Goal: Task Accomplishment & Management: Use online tool/utility

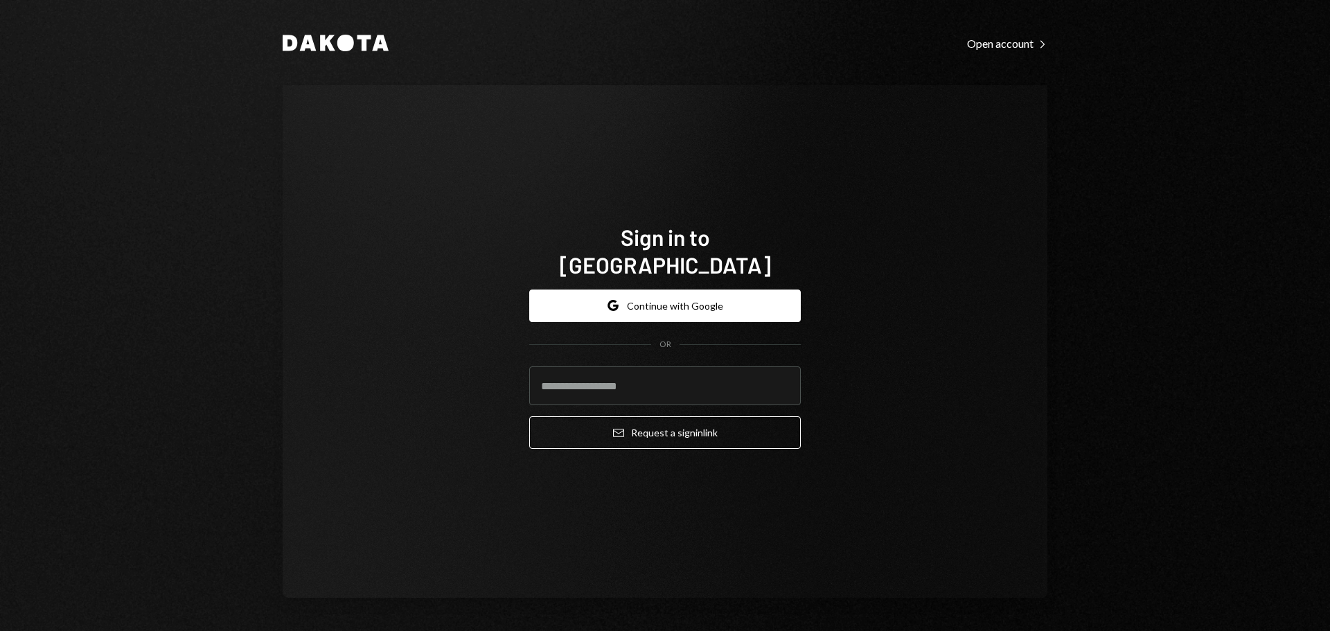
type input "**********"
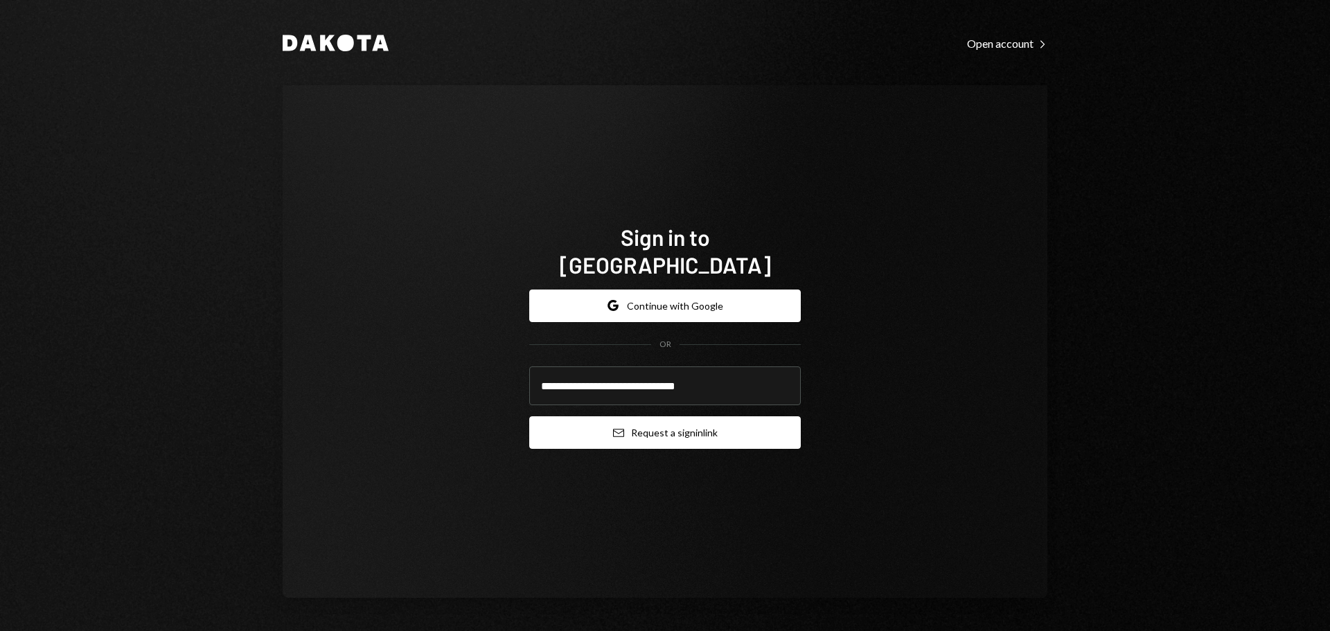
click at [620, 429] on icon "submit" at bounding box center [618, 433] width 11 height 8
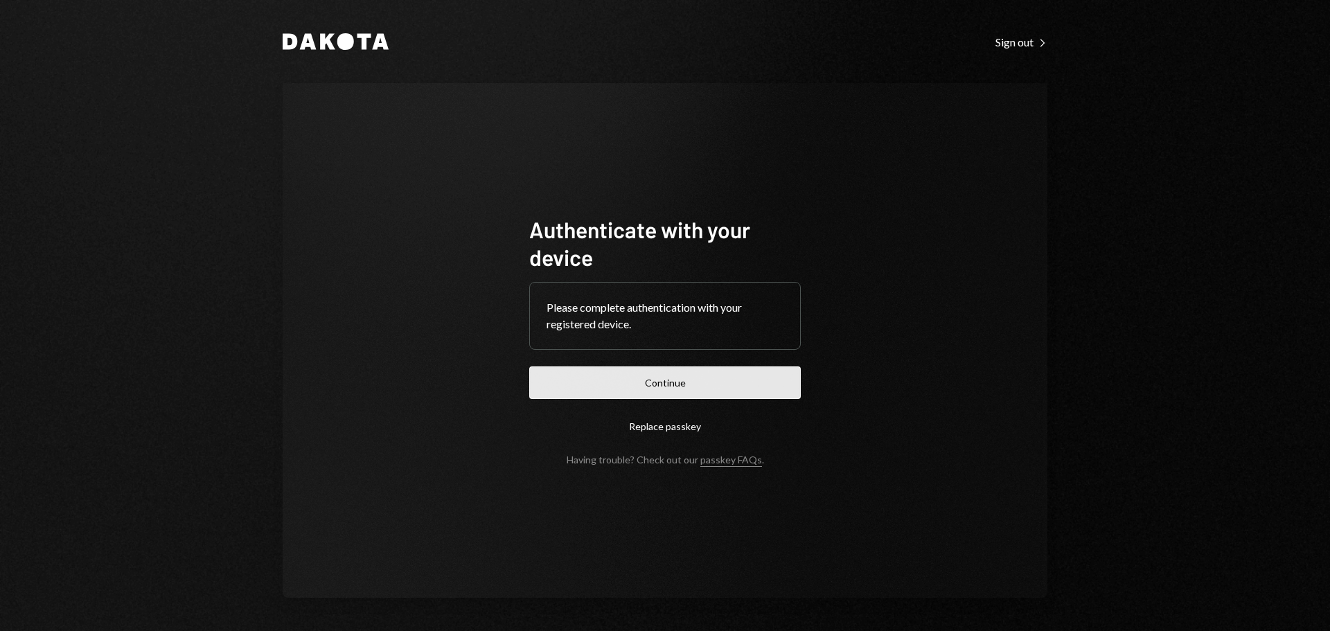
click at [585, 365] on form "Authenticate with your device Please complete authentication with your register…" at bounding box center [665, 340] width 272 height 250
click at [591, 377] on button "Continue" at bounding box center [665, 382] width 272 height 33
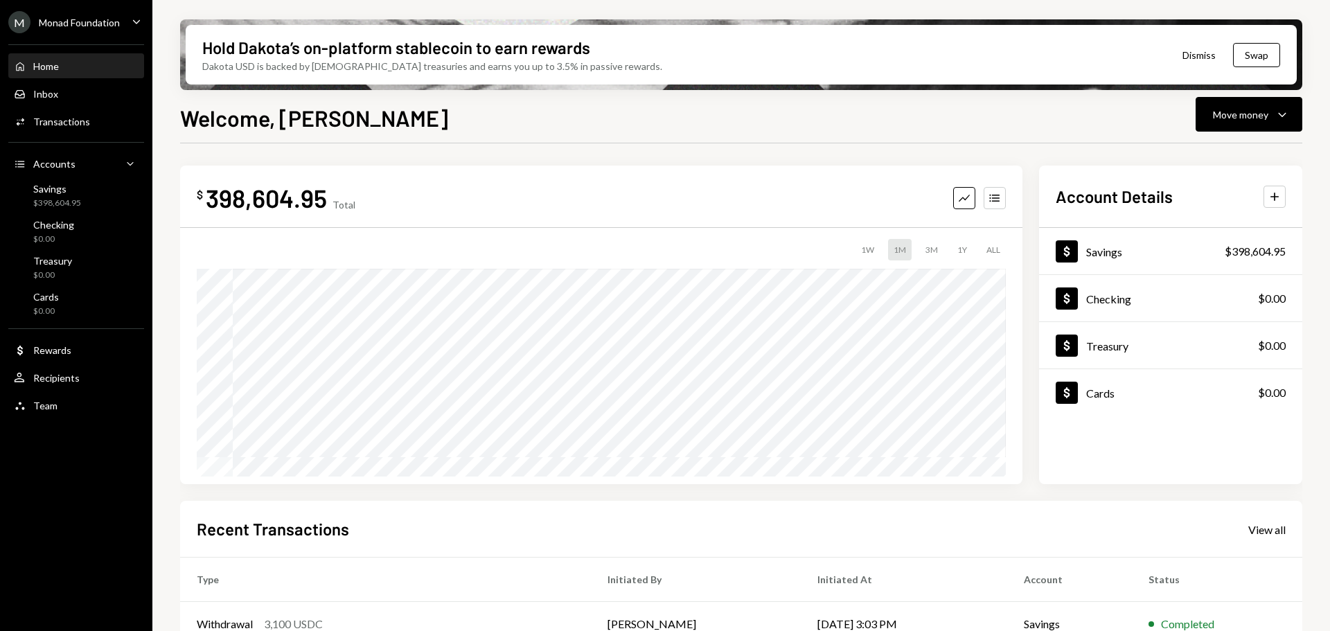
click at [83, 15] on div "M Monad Foundation" at bounding box center [64, 22] width 112 height 22
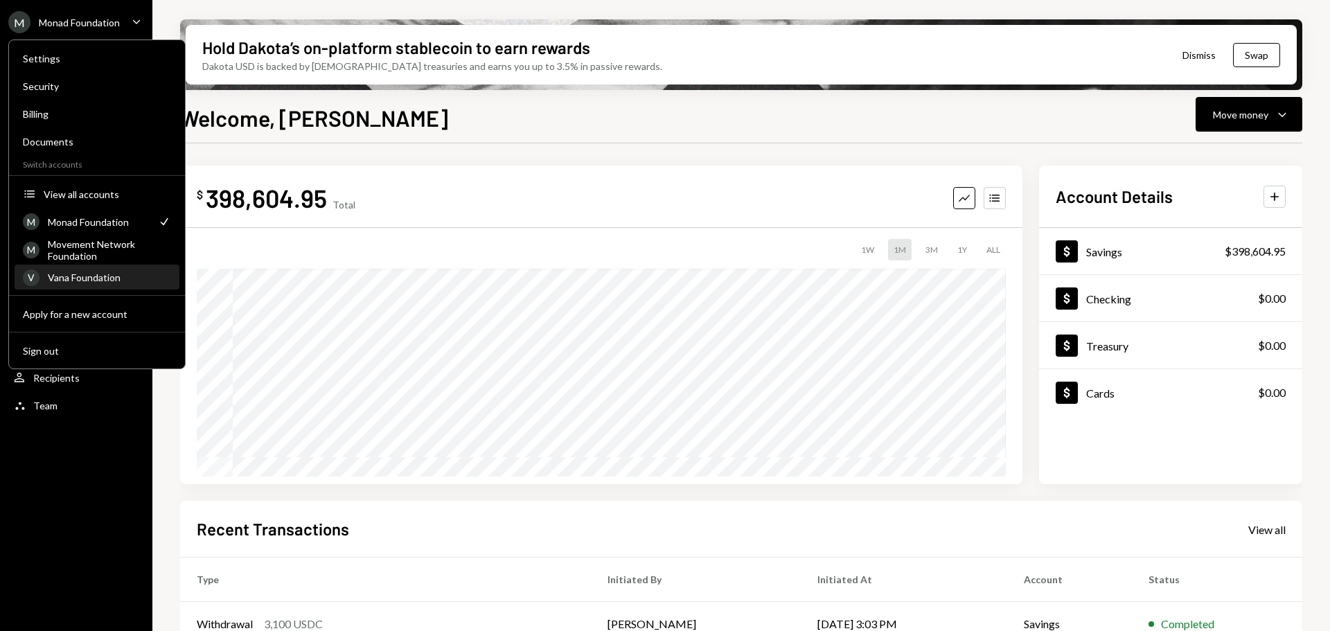
click at [89, 274] on div "Vana Foundation" at bounding box center [109, 278] width 123 height 12
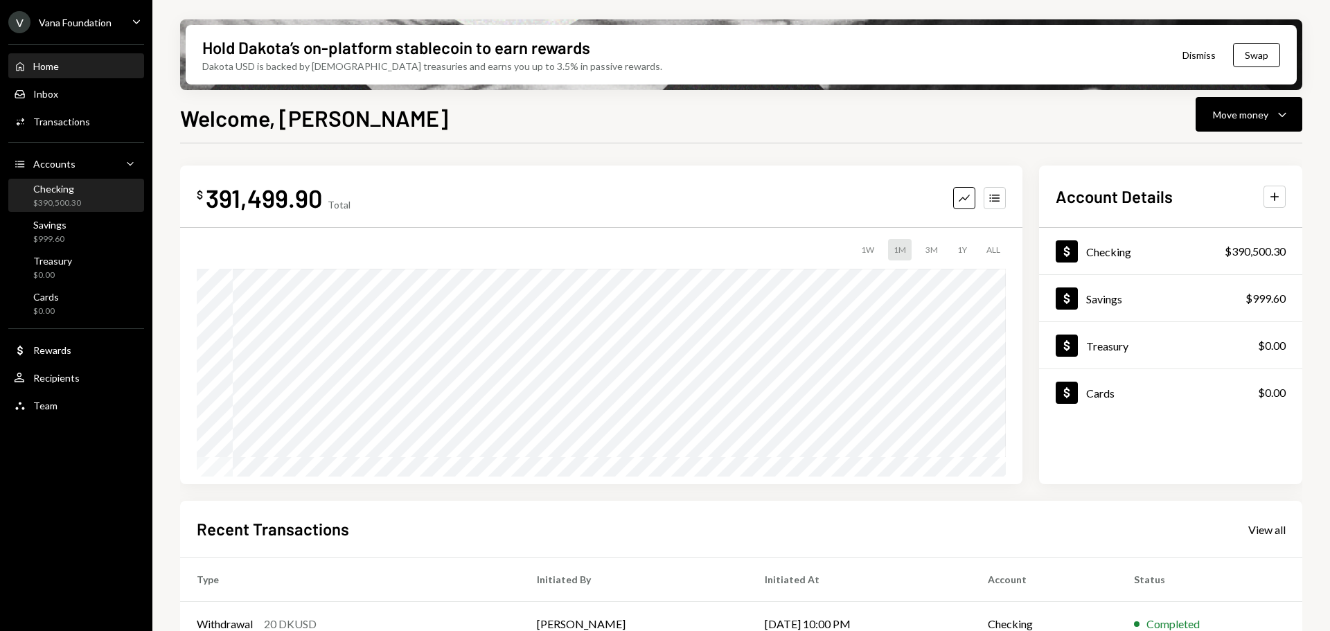
click at [60, 198] on div "$390,500.30" at bounding box center [57, 203] width 48 height 12
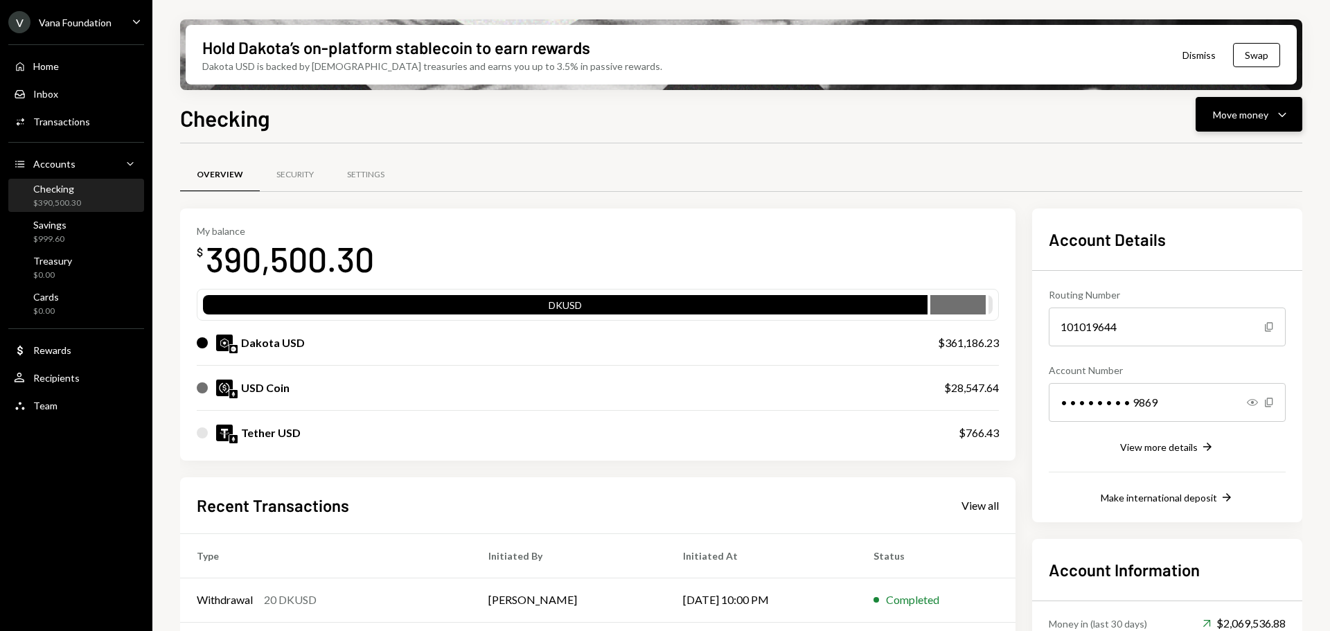
click at [1271, 121] on div "Move money Caret Down" at bounding box center [1249, 114] width 72 height 17
click at [1216, 156] on div "Send" at bounding box center [1237, 156] width 101 height 15
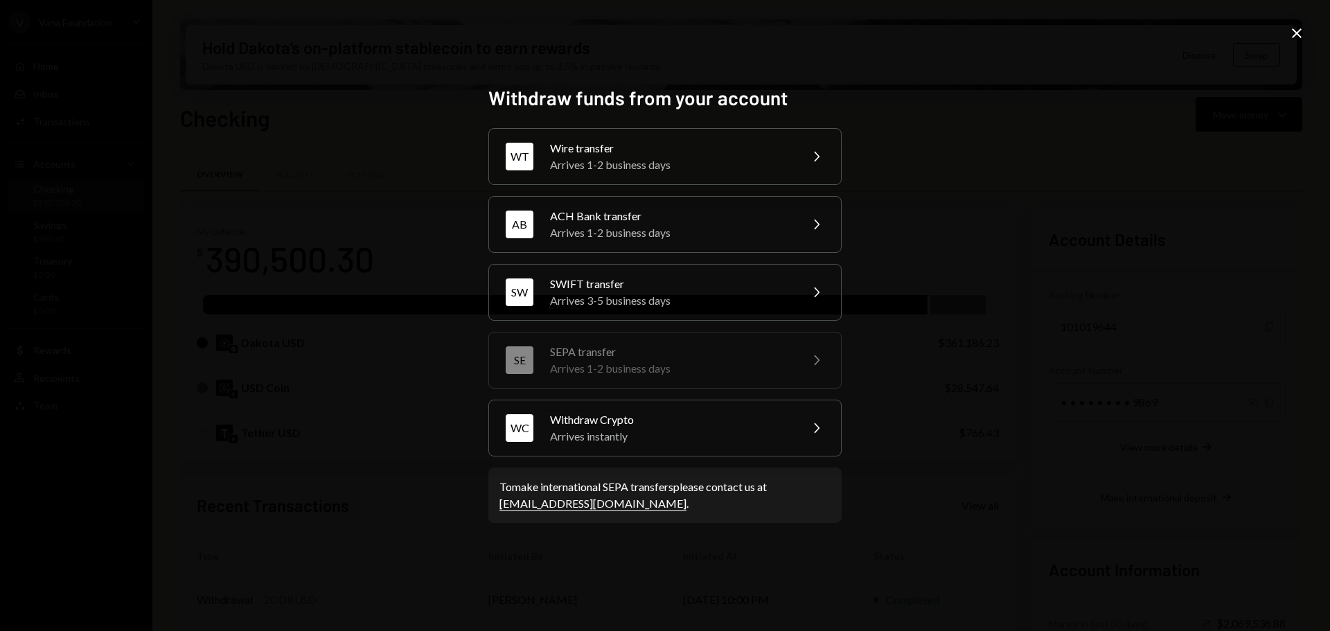
click at [1294, 35] on icon "Close" at bounding box center [1297, 33] width 17 height 17
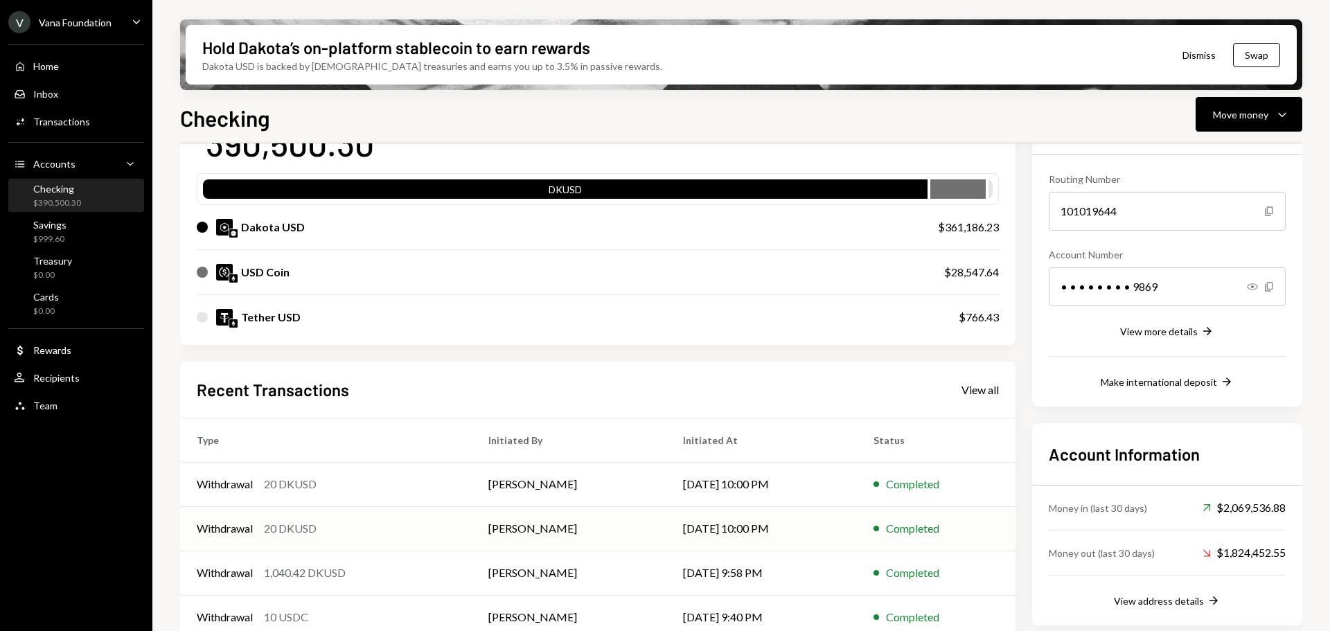
scroll to position [180, 0]
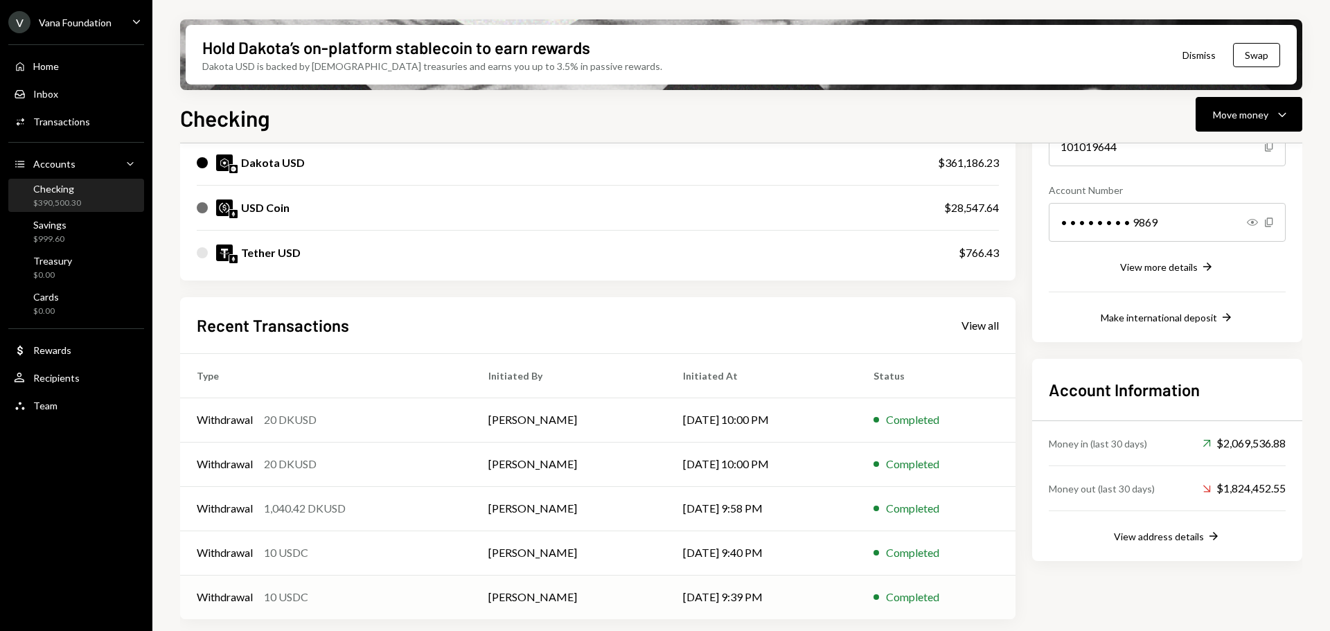
click at [416, 590] on div "Withdrawal 10 USDC" at bounding box center [326, 597] width 258 height 17
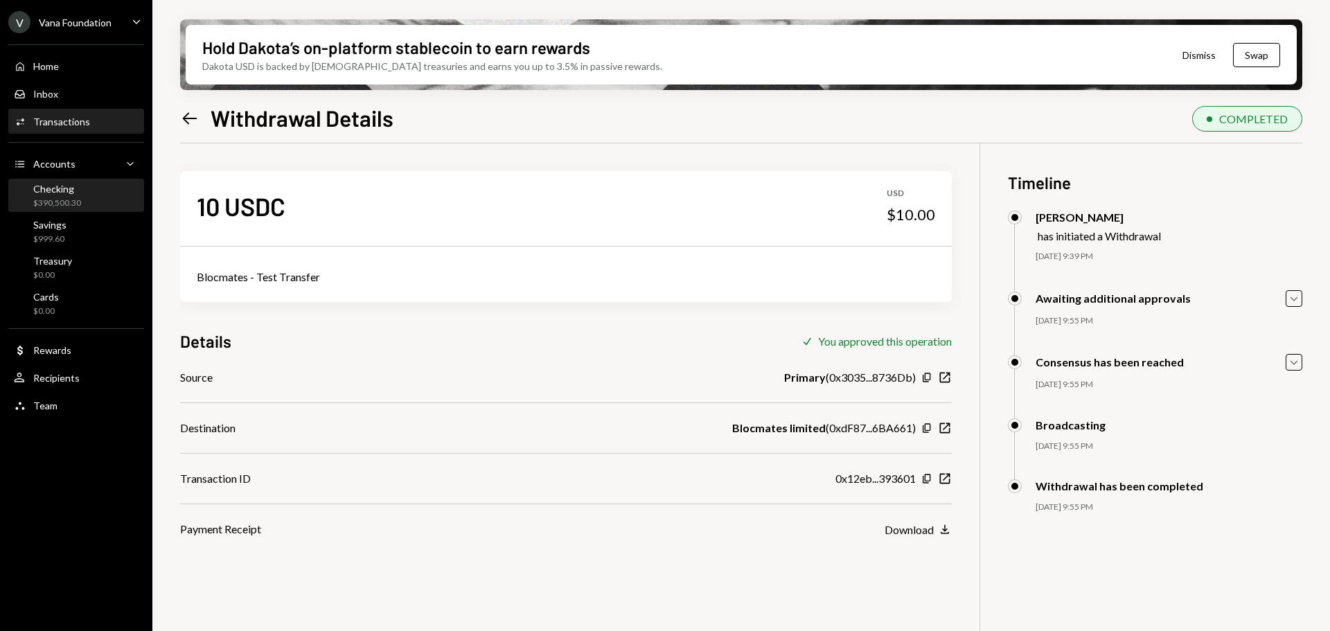
click at [62, 195] on div "Checking $390,500.30" at bounding box center [57, 196] width 48 height 26
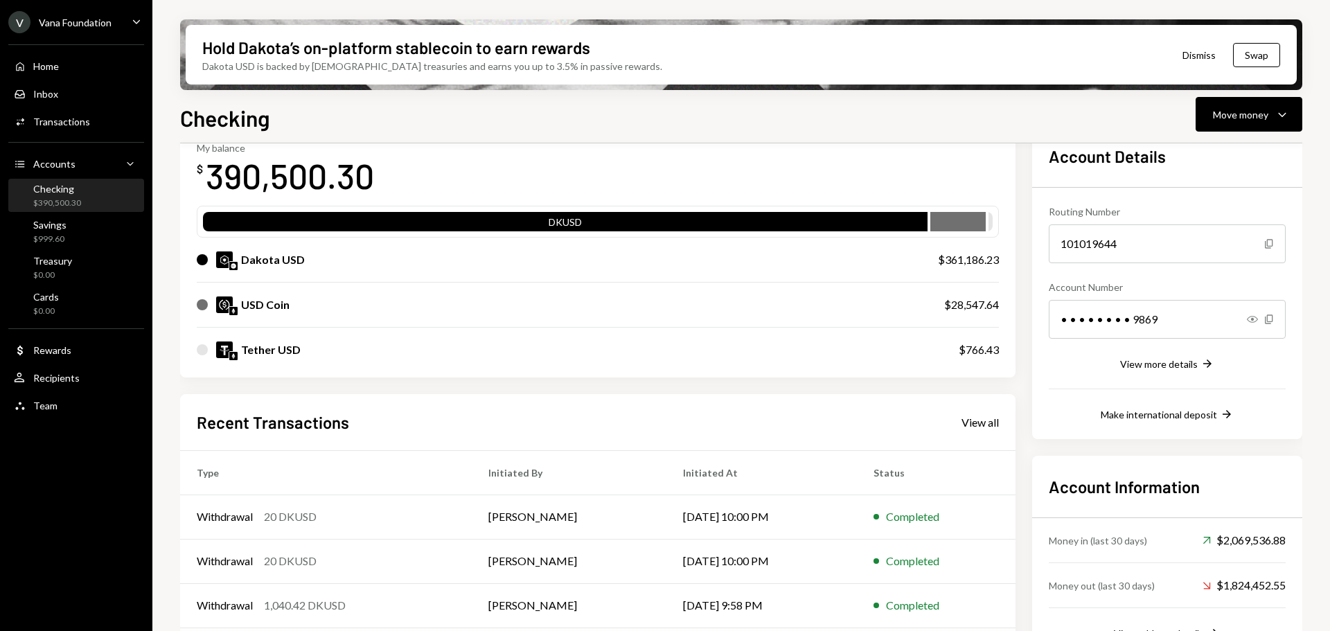
scroll to position [180, 0]
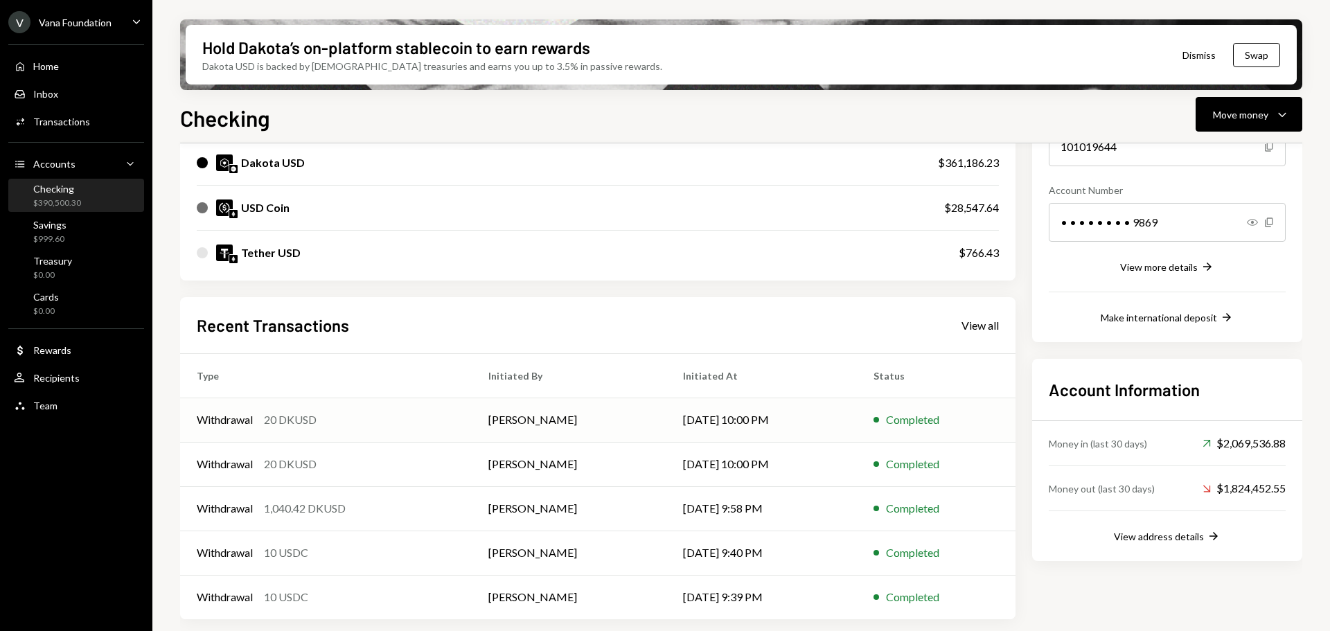
click at [327, 432] on td "Withdrawal 20 DKUSD" at bounding box center [326, 420] width 292 height 44
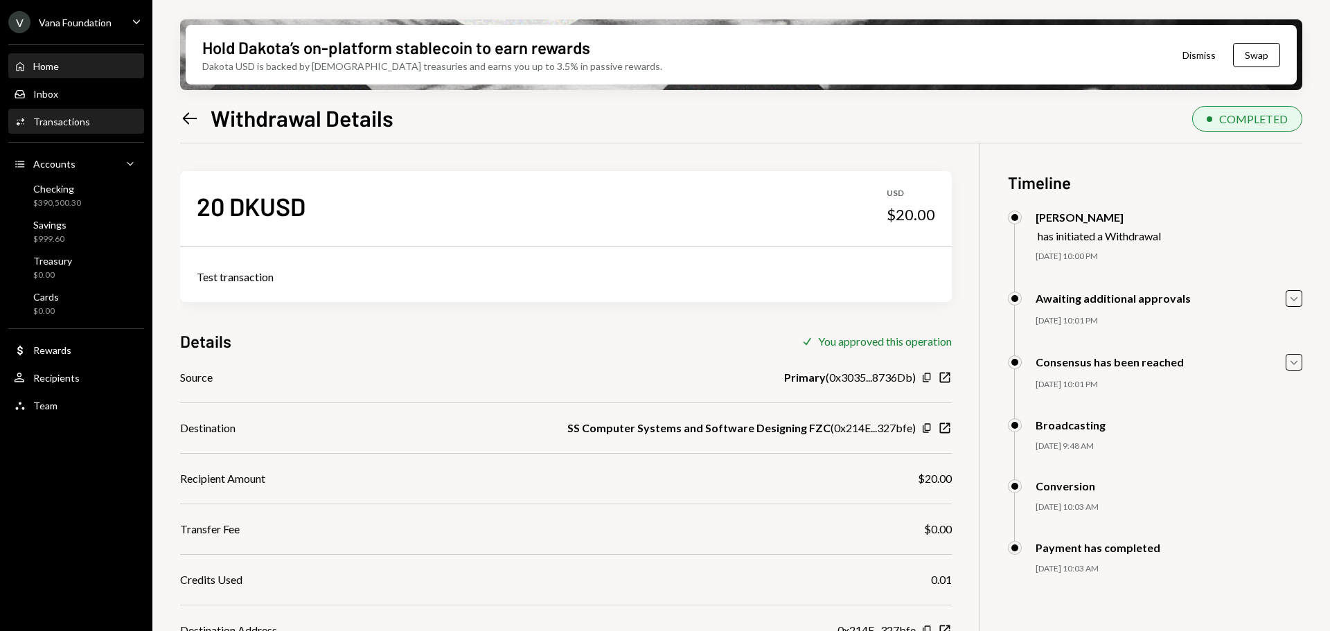
click at [59, 68] on div "Home" at bounding box center [46, 66] width 26 height 12
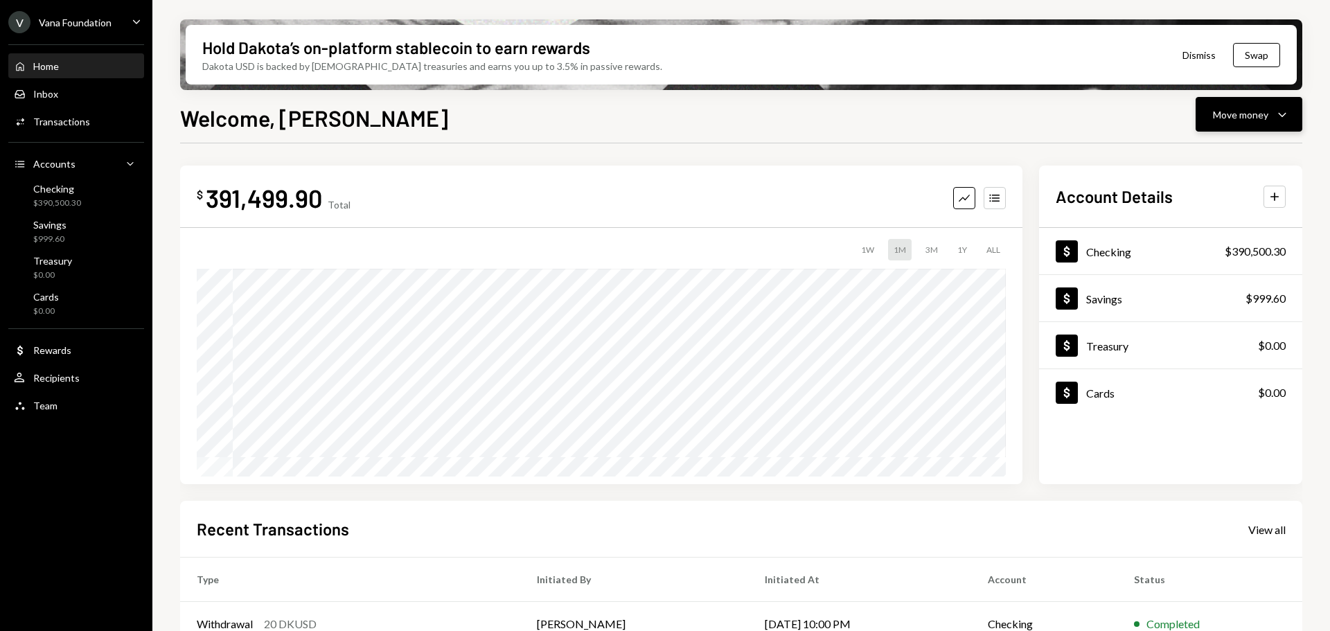
drag, startPoint x: 1247, startPoint y: 105, endPoint x: 1233, endPoint y: 131, distance: 29.7
click at [1246, 105] on button "Move money Caret Down" at bounding box center [1249, 114] width 107 height 35
click at [1209, 154] on div "Send" at bounding box center [1237, 156] width 101 height 15
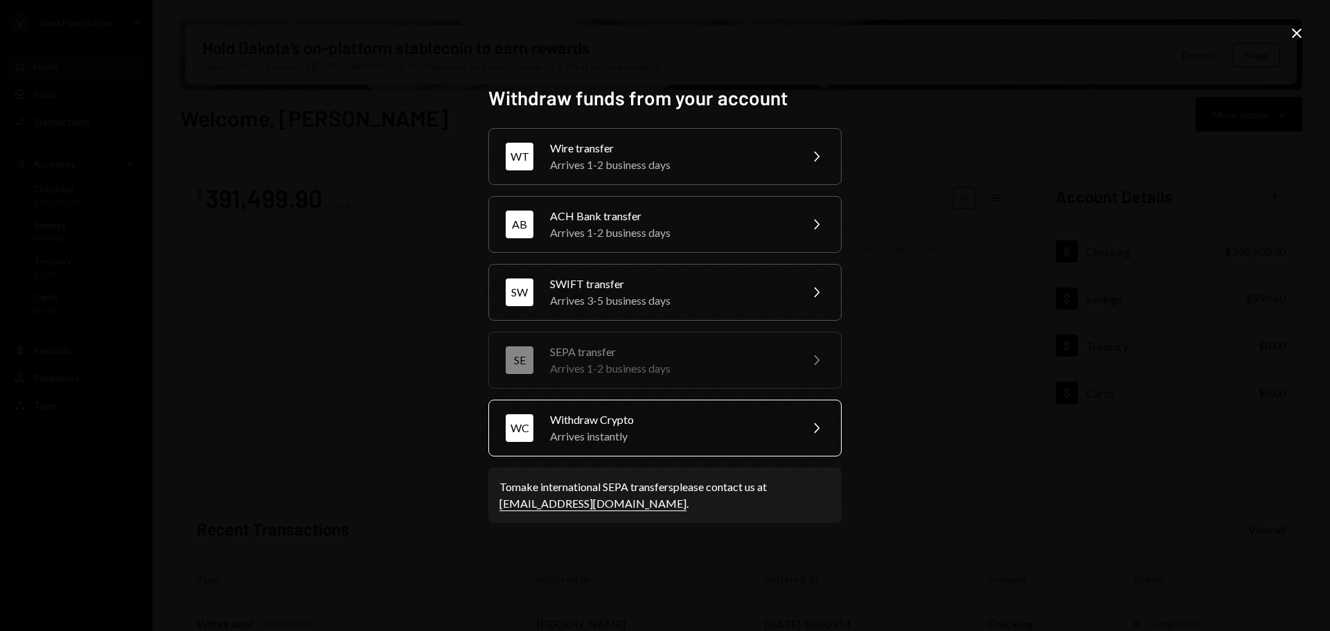
click at [645, 435] on div "Arrives instantly" at bounding box center [670, 436] width 241 height 17
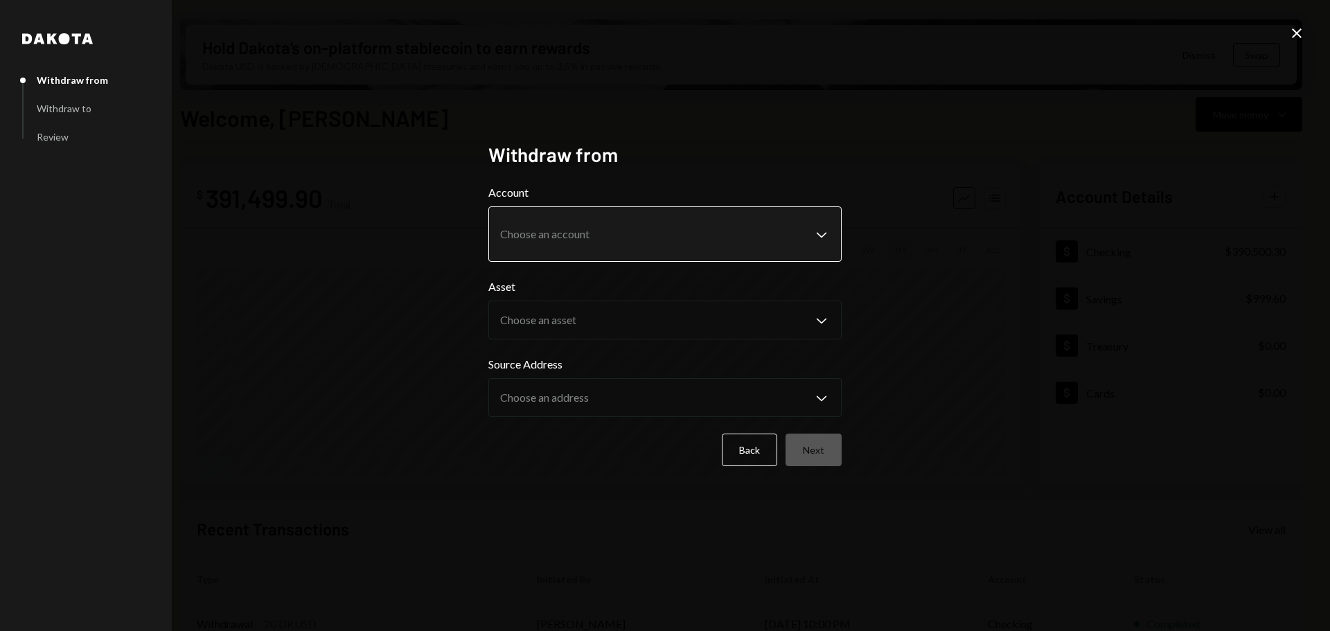
click at [624, 241] on body "V Vana Foundation Caret Down Home Home Inbox Inbox Activities Transactions Acco…" at bounding box center [665, 315] width 1330 height 631
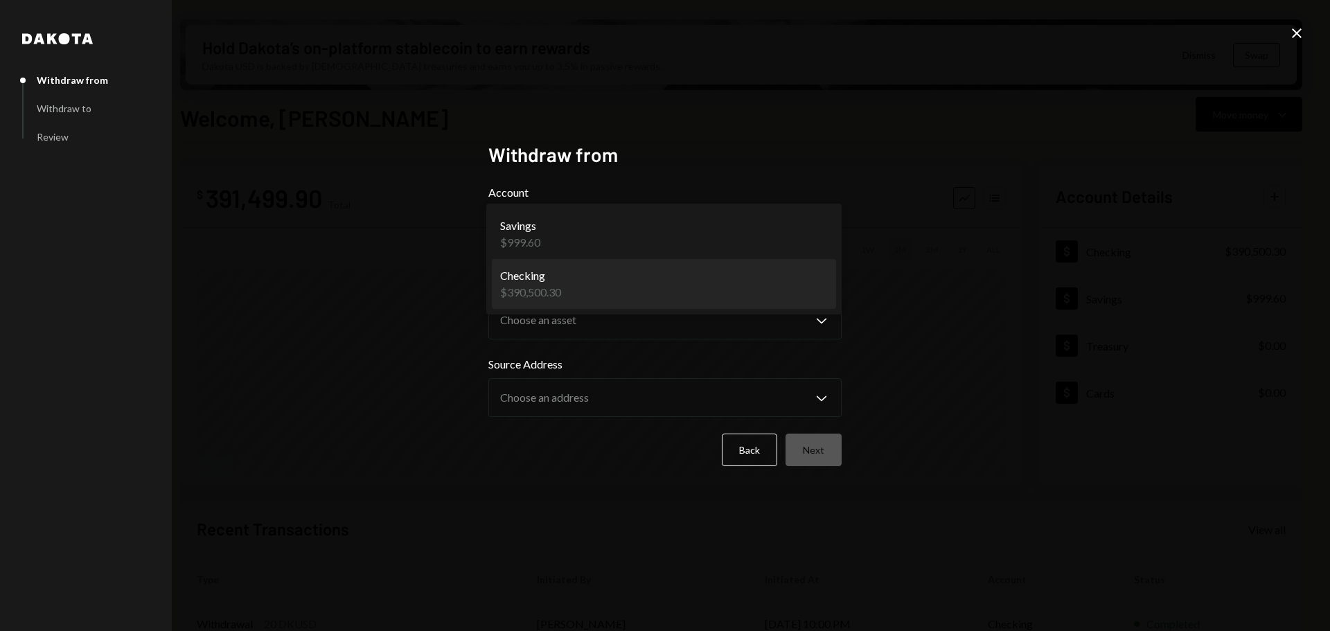
select select "**********"
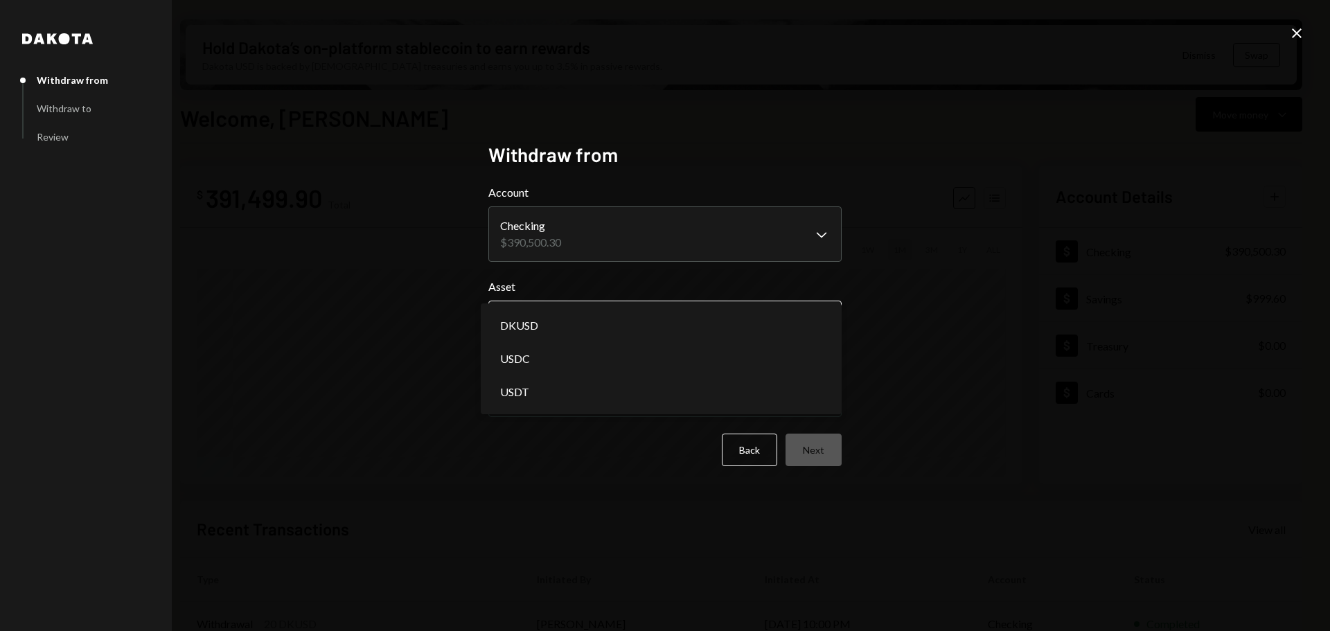
click at [616, 306] on body "V Vana Foundation Caret Down Home Home Inbox Inbox Activities Transactions Acco…" at bounding box center [665, 315] width 1330 height 631
select select "*****"
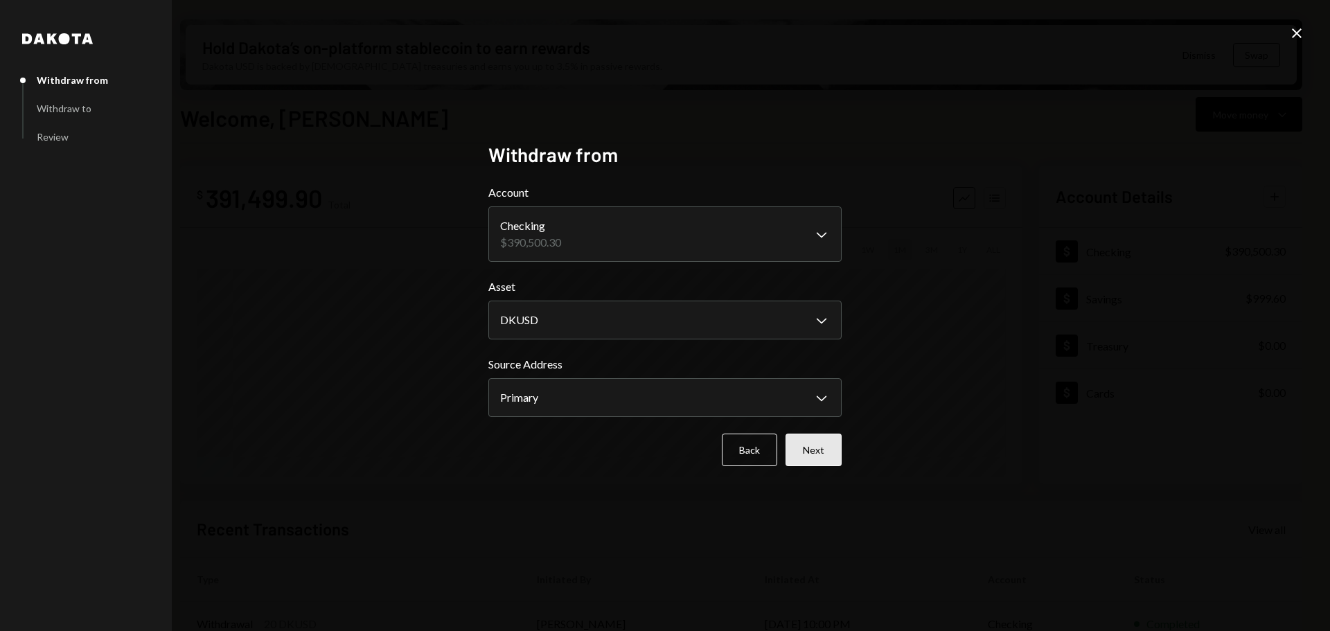
click at [810, 452] on button "Next" at bounding box center [814, 450] width 56 height 33
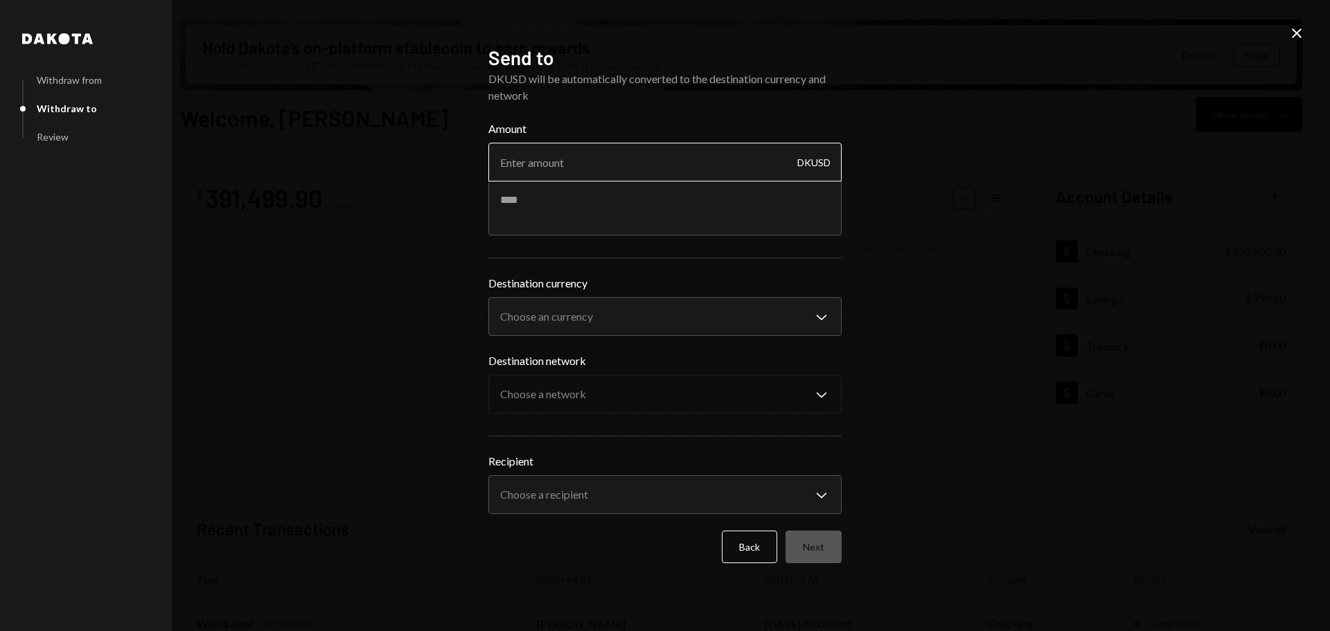
click at [592, 164] on input "Amount" at bounding box center [664, 162] width 353 height 39
type input "11980"
click at [548, 220] on textarea at bounding box center [664, 207] width 353 height 55
click at [572, 303] on body "V Vana Foundation Caret Down Home Home Inbox Inbox Activities Transactions Acco…" at bounding box center [665, 315] width 1330 height 631
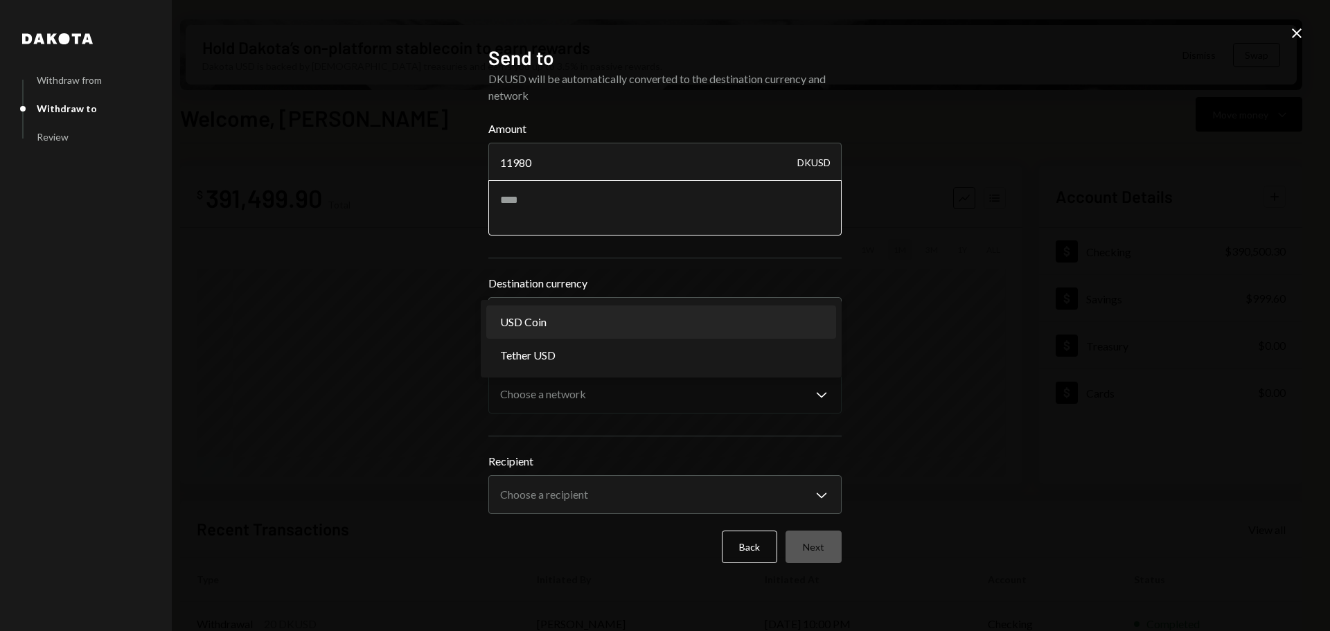
select select "****"
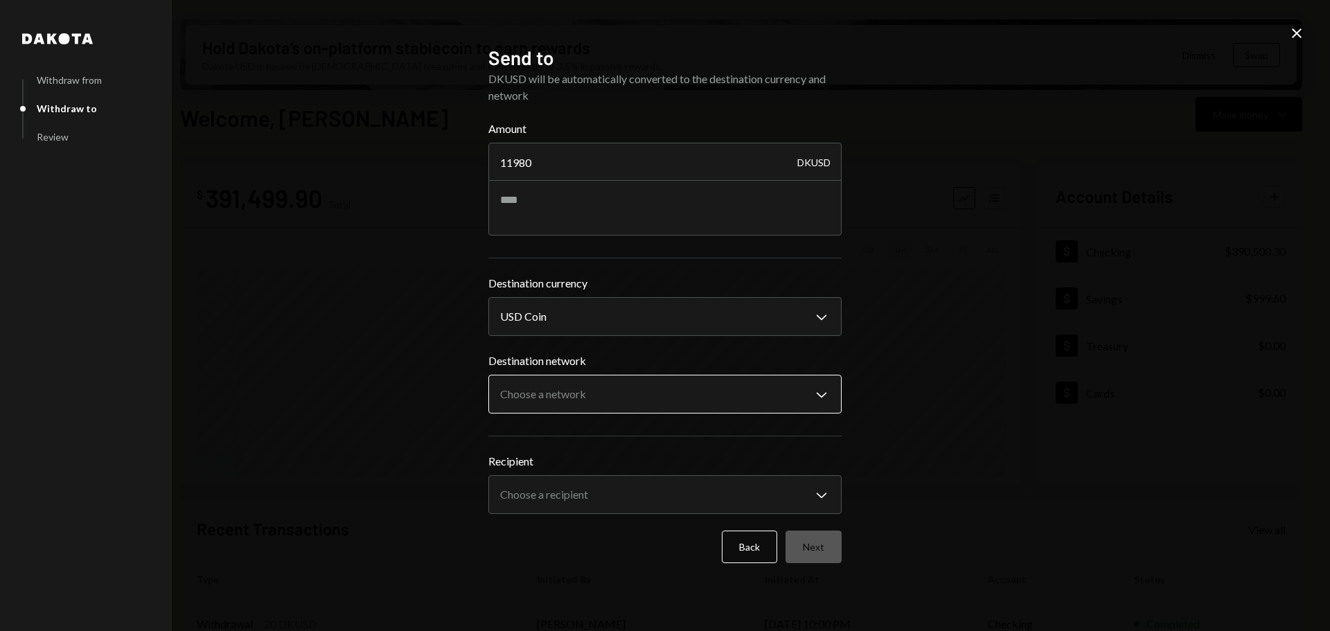
click at [601, 382] on body "V Vana Foundation Caret Down Home Home Inbox Inbox Activities Transactions Acco…" at bounding box center [665, 315] width 1330 height 631
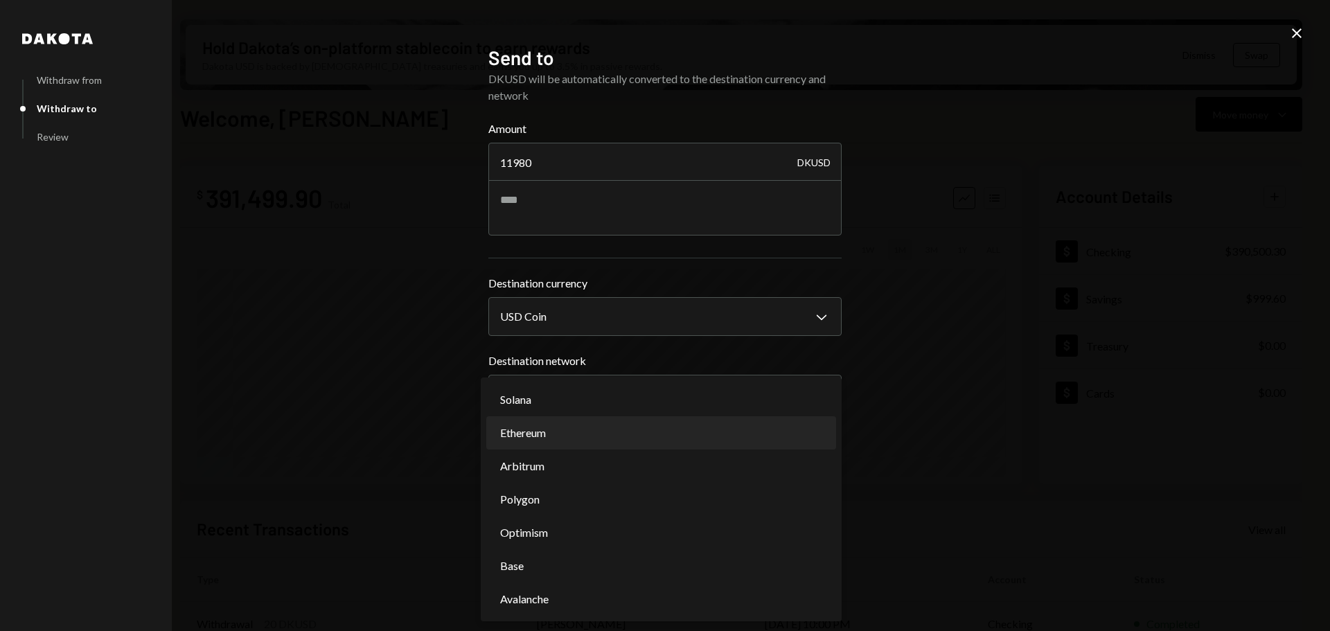
select select "**********"
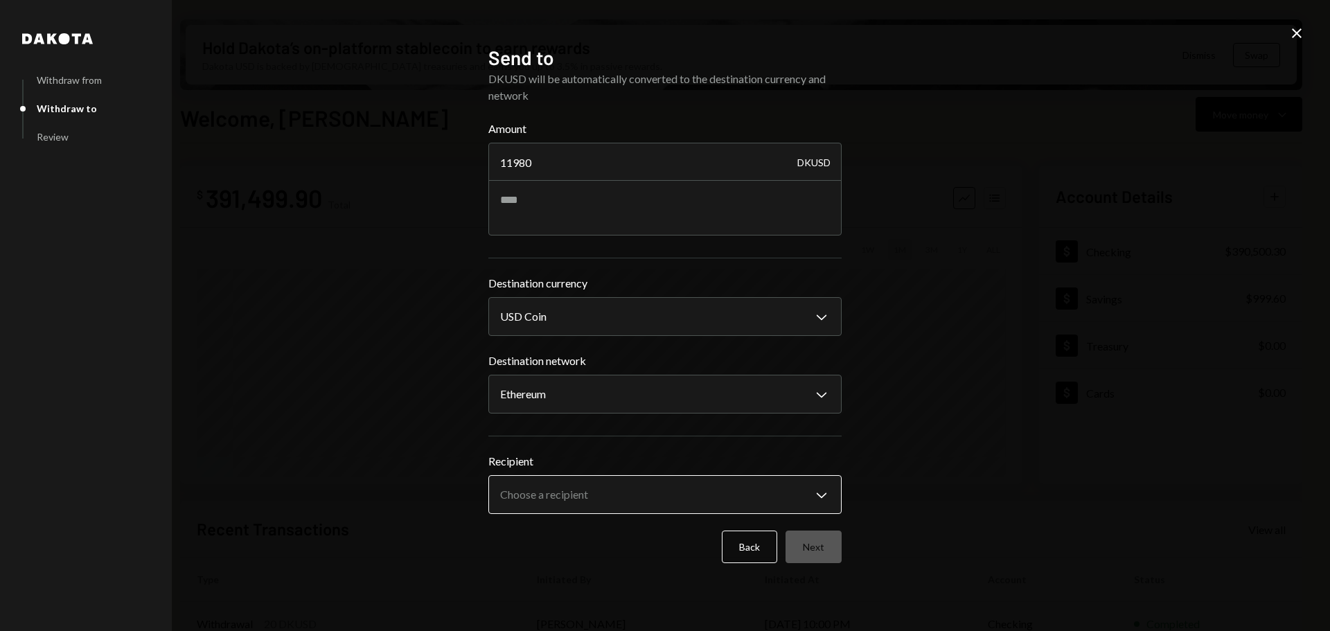
click at [633, 503] on body "V Vana Foundation Caret Down Home Home Inbox Inbox Activities Transactions Acco…" at bounding box center [665, 315] width 1330 height 631
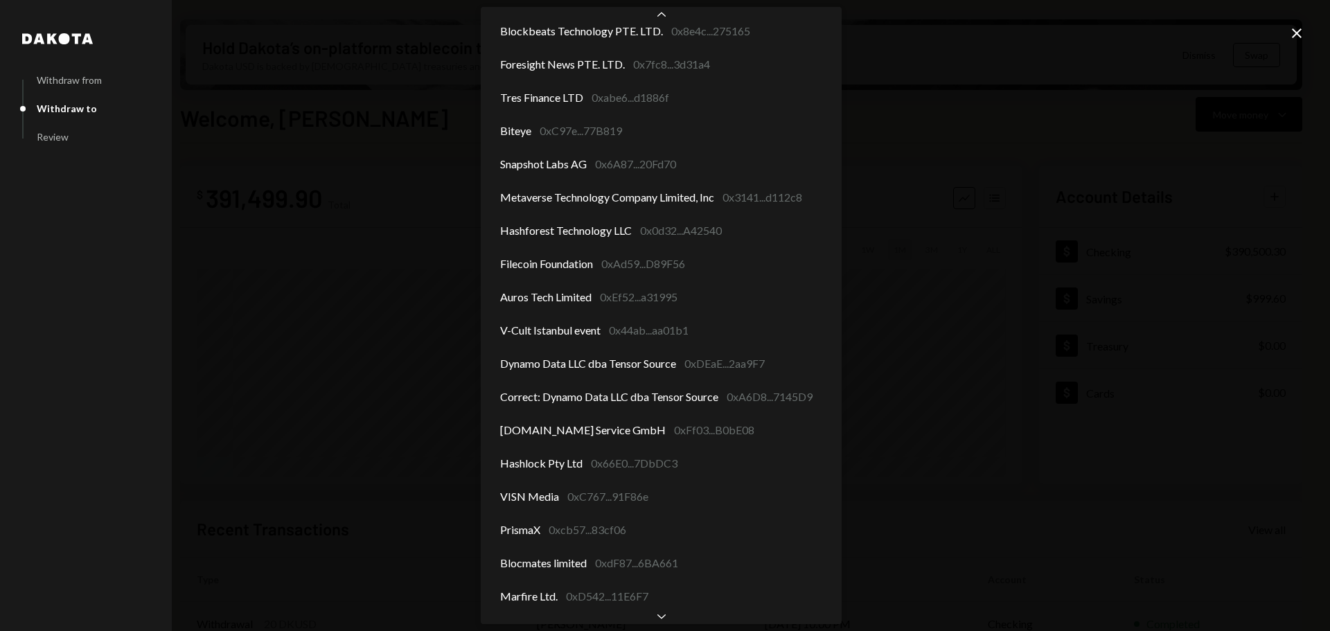
scroll to position [940, 0]
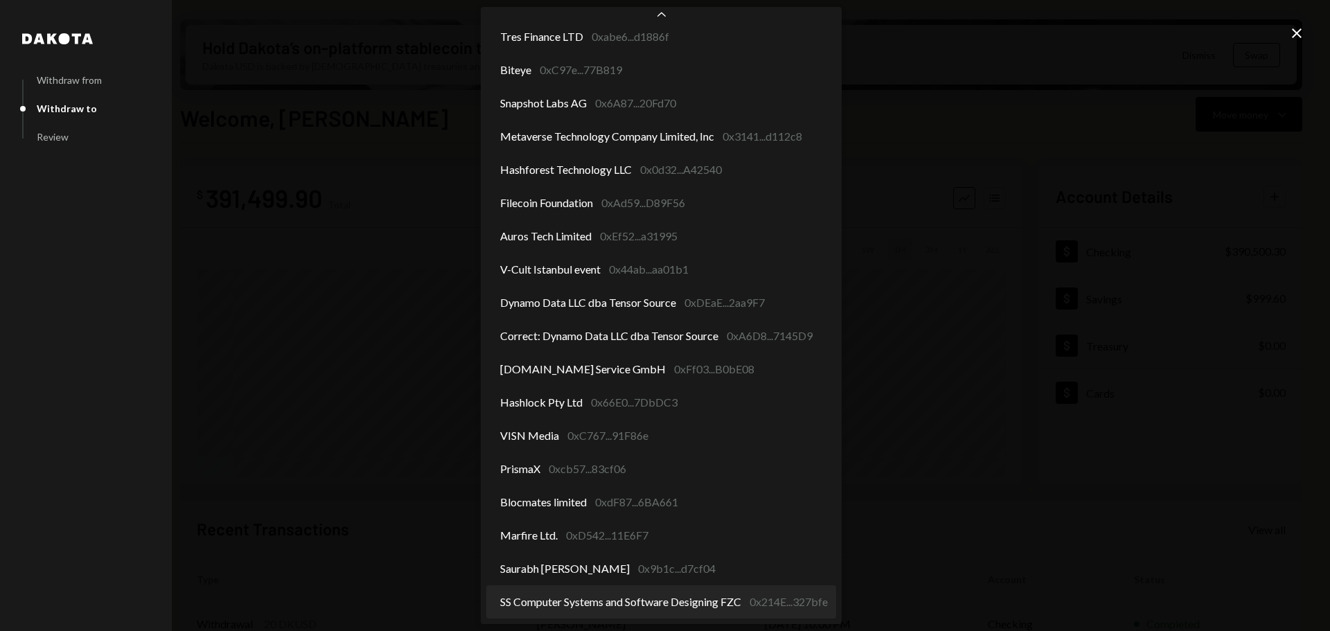
select select "**********"
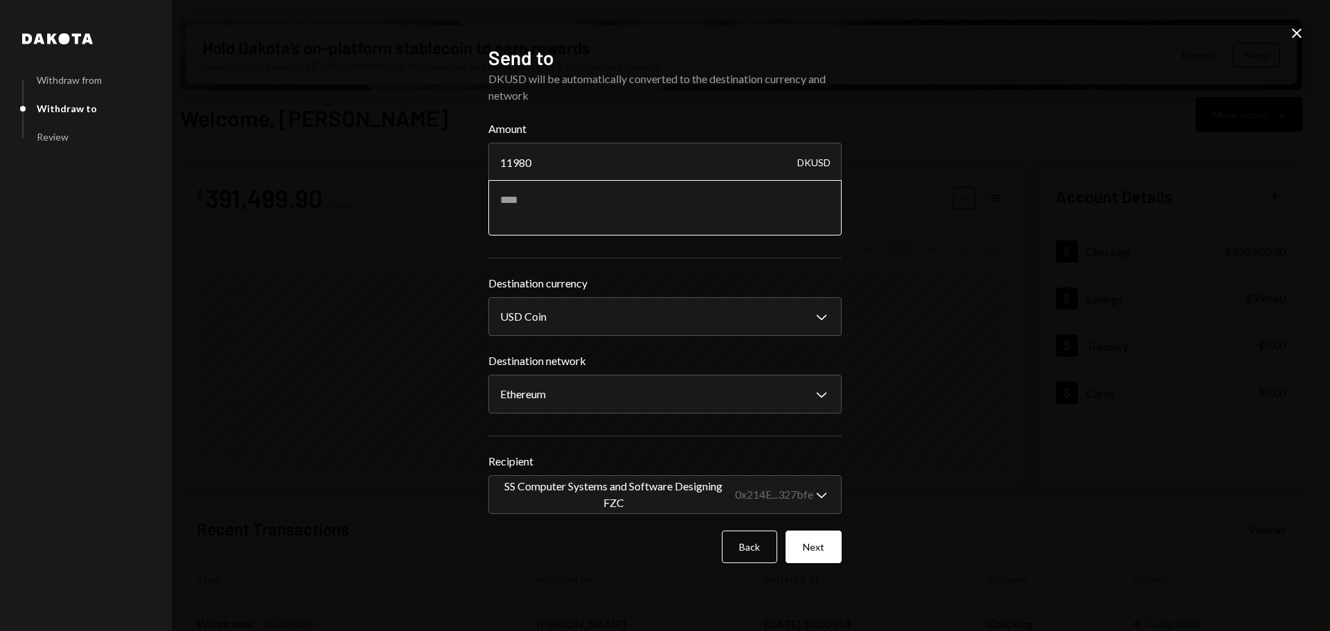
click at [536, 214] on textarea at bounding box center [664, 207] width 353 height 55
type textarea "**********"
click at [820, 547] on button "Next" at bounding box center [814, 547] width 56 height 33
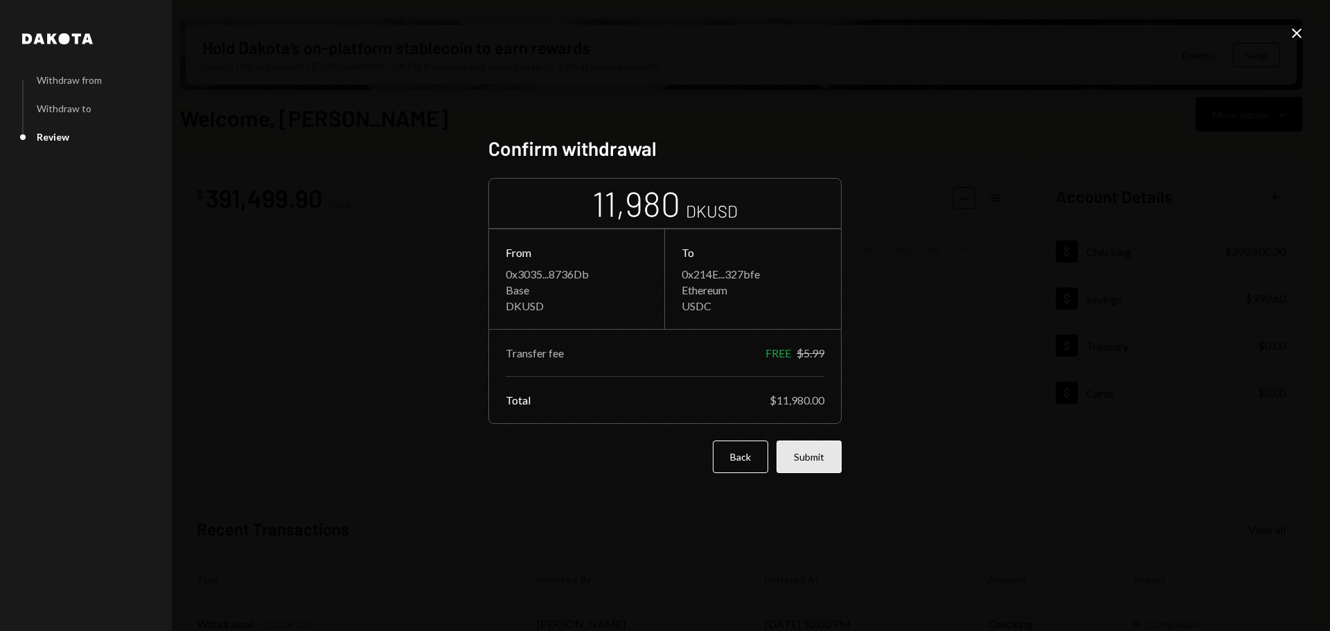
click at [811, 463] on button "Submit" at bounding box center [809, 457] width 65 height 33
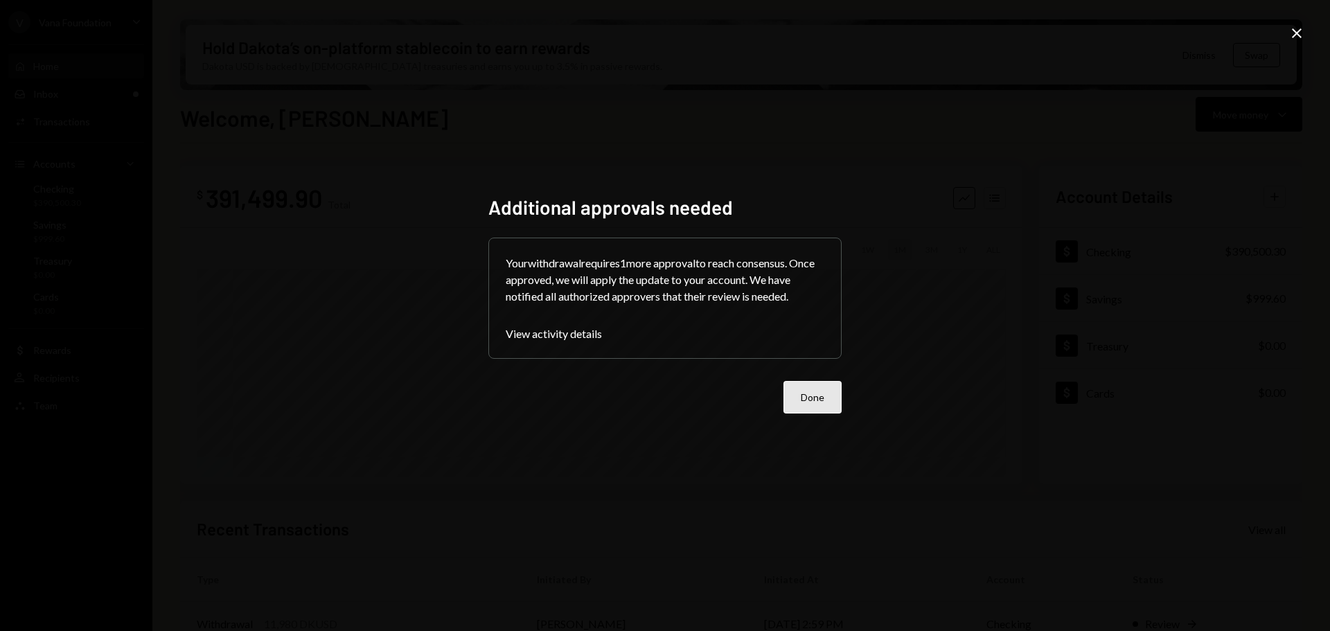
click at [837, 400] on button "Done" at bounding box center [813, 397] width 58 height 33
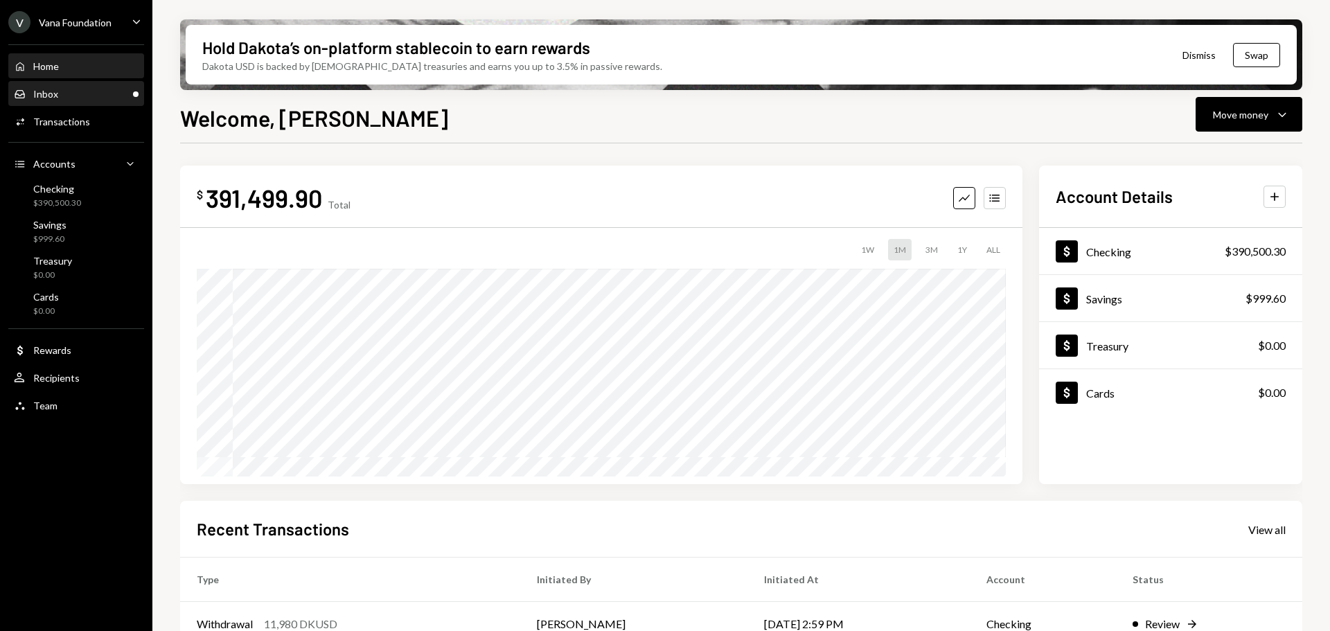
click at [102, 91] on div "Inbox Inbox" at bounding box center [76, 94] width 125 height 12
click at [89, 98] on div "Inbox Inbox" at bounding box center [76, 94] width 125 height 12
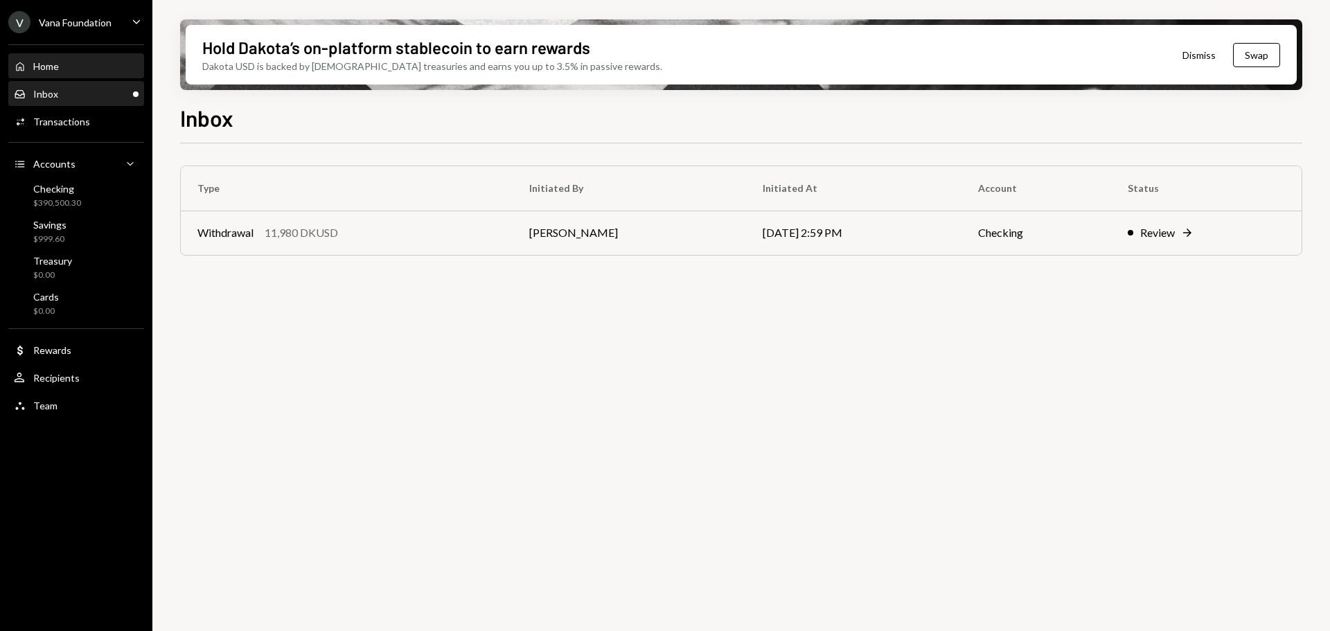
click at [89, 59] on div "Home Home" at bounding box center [76, 67] width 125 height 24
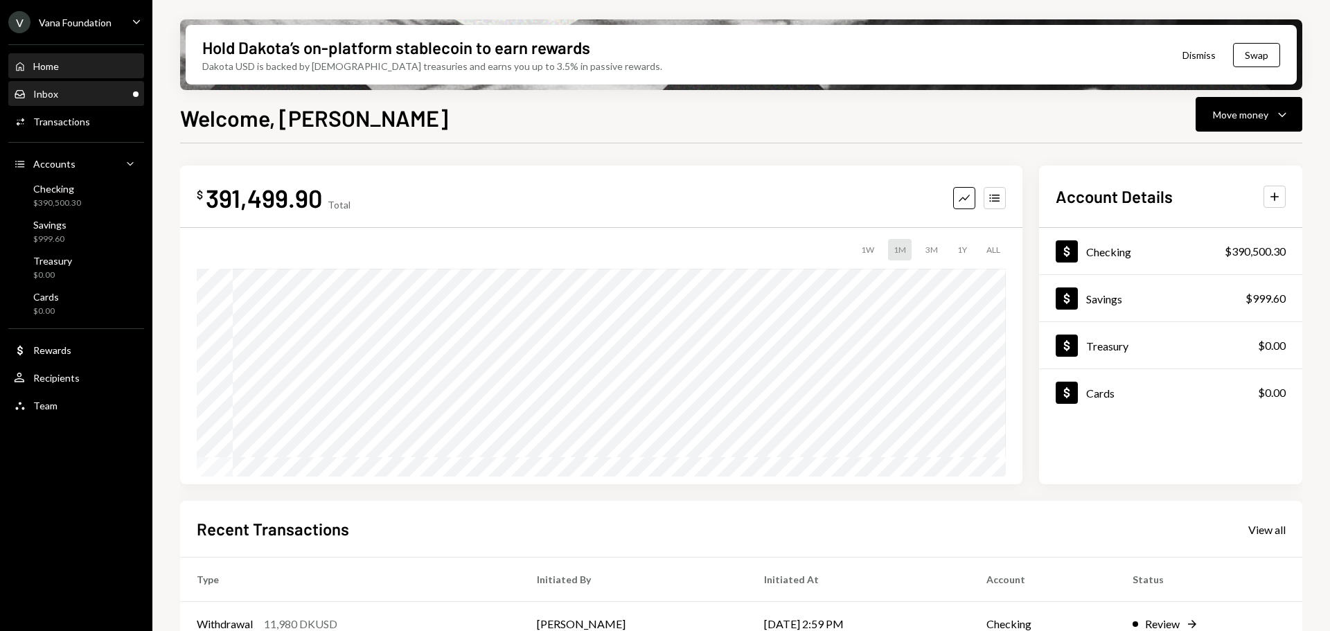
click at [73, 96] on div "Inbox Inbox" at bounding box center [76, 94] width 125 height 12
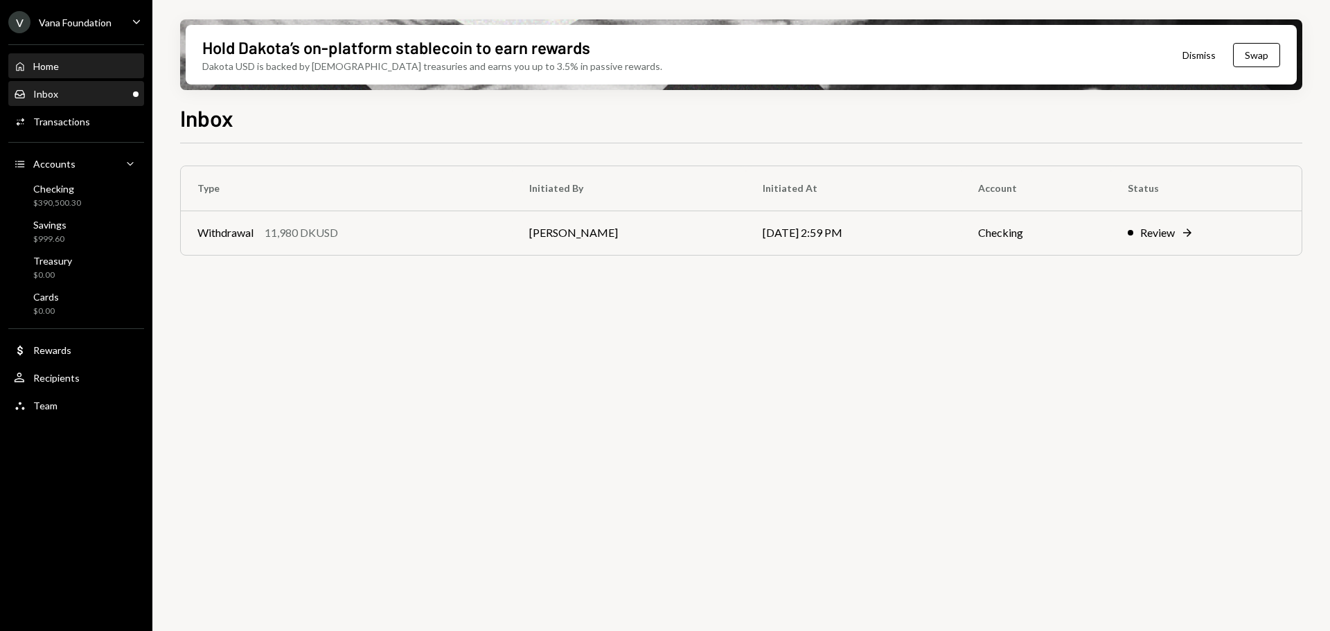
click at [64, 57] on div "Home Home" at bounding box center [76, 67] width 125 height 24
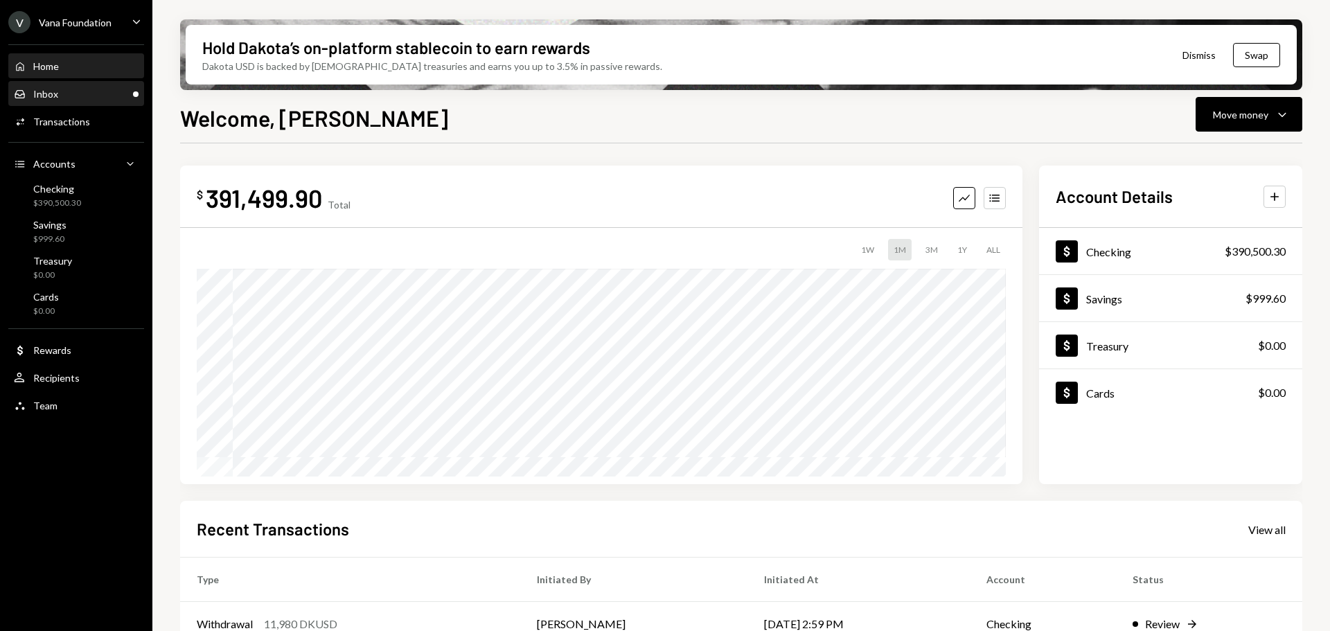
click at [56, 91] on div "Inbox" at bounding box center [45, 94] width 25 height 12
